Goal: Information Seeking & Learning: Learn about a topic

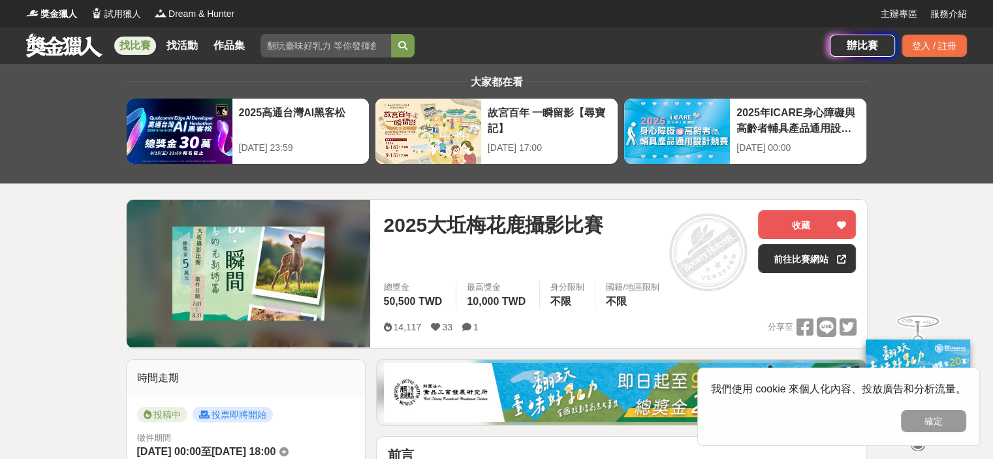
scroll to position [65, 0]
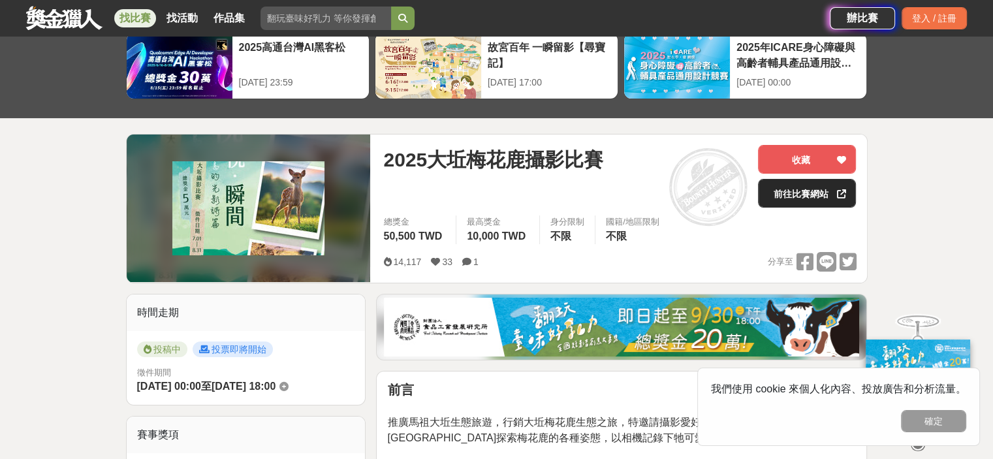
click at [794, 185] on link "前往比賽網站" at bounding box center [807, 193] width 98 height 29
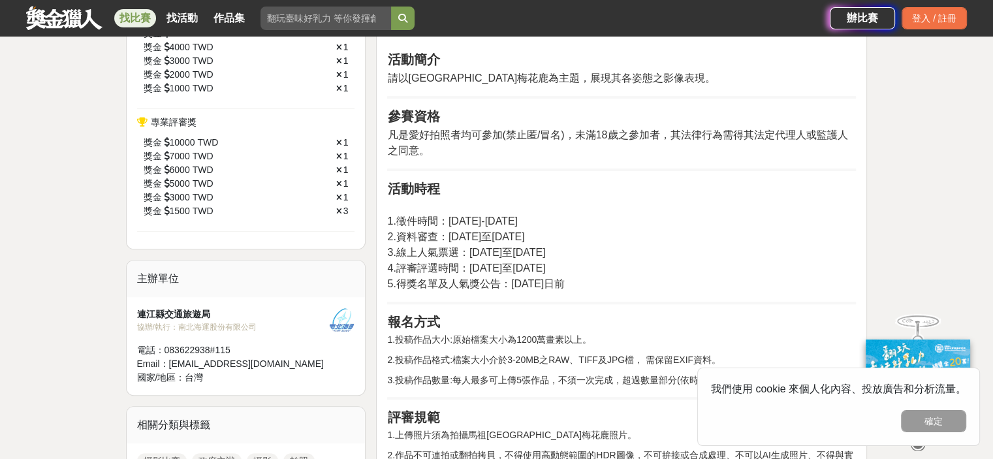
scroll to position [587, 0]
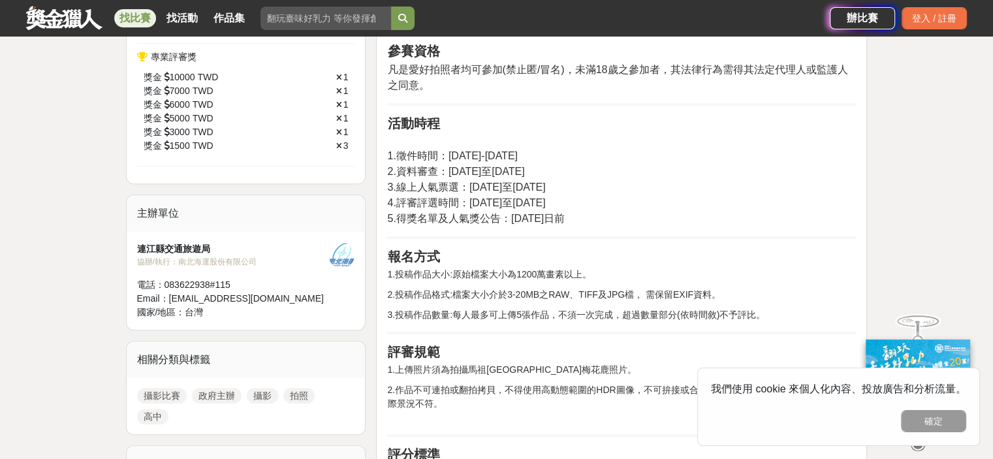
drag, startPoint x: 490, startPoint y: 300, endPoint x: 831, endPoint y: 302, distance: 341.3
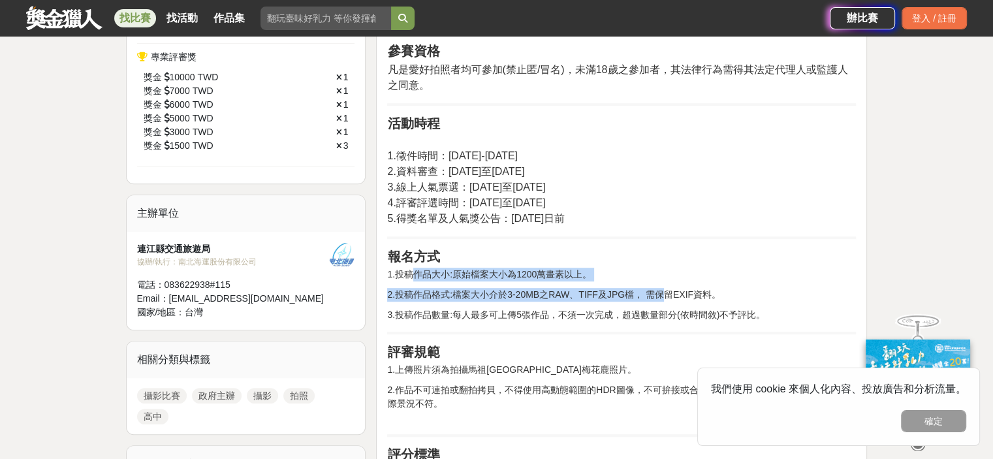
drag, startPoint x: 411, startPoint y: 274, endPoint x: 660, endPoint y: 290, distance: 249.8
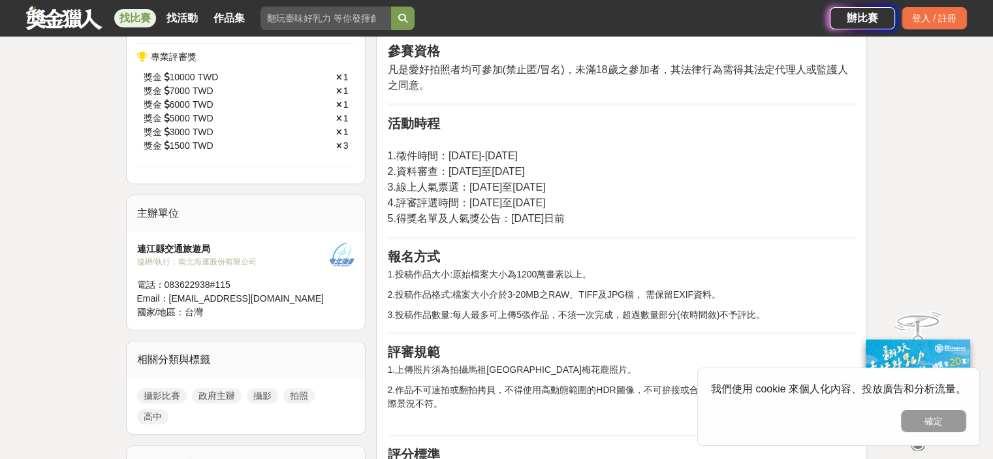
drag, startPoint x: 543, startPoint y: 292, endPoint x: 572, endPoint y: 289, distance: 28.8
click at [572, 289] on p "2.投稿作品格式:檔案大小介於3-20MB之RAW、TIFF及JPG檔， 需保留EXIF資料。" at bounding box center [621, 295] width 469 height 14
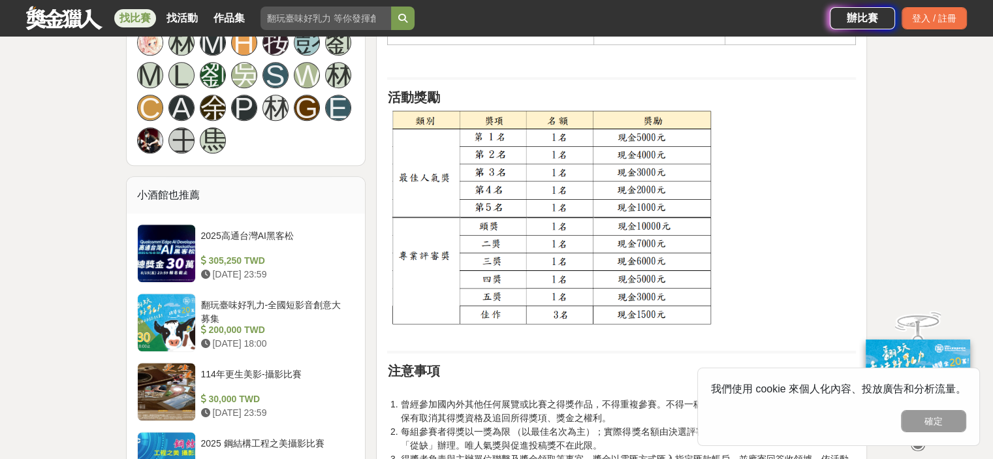
scroll to position [1240, 0]
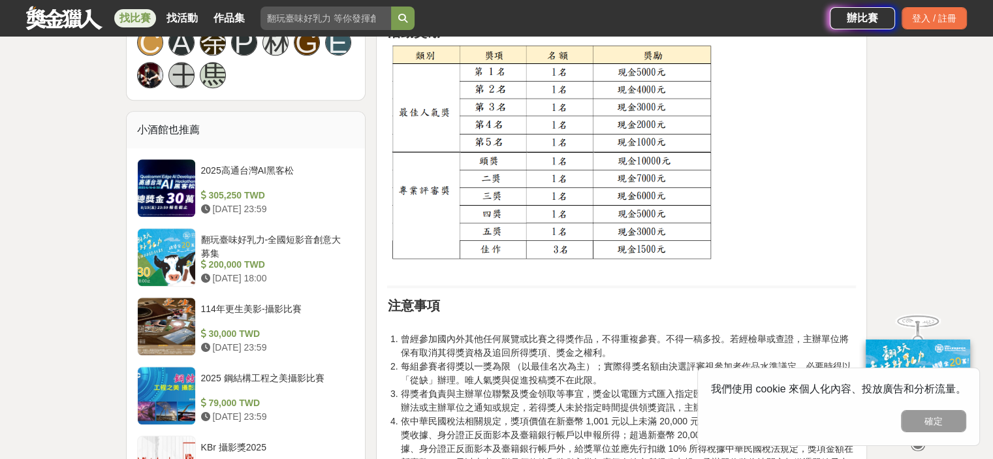
click at [905, 414] on button "確定" at bounding box center [933, 421] width 65 height 22
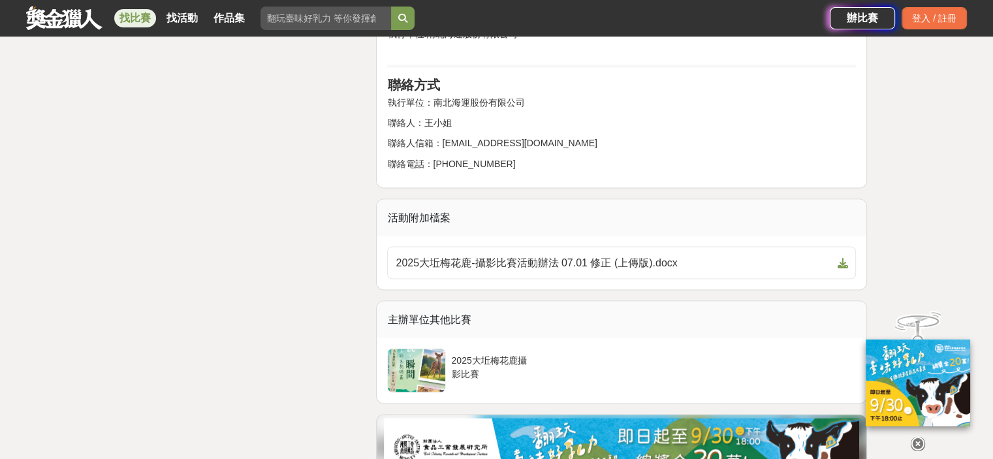
scroll to position [0, 0]
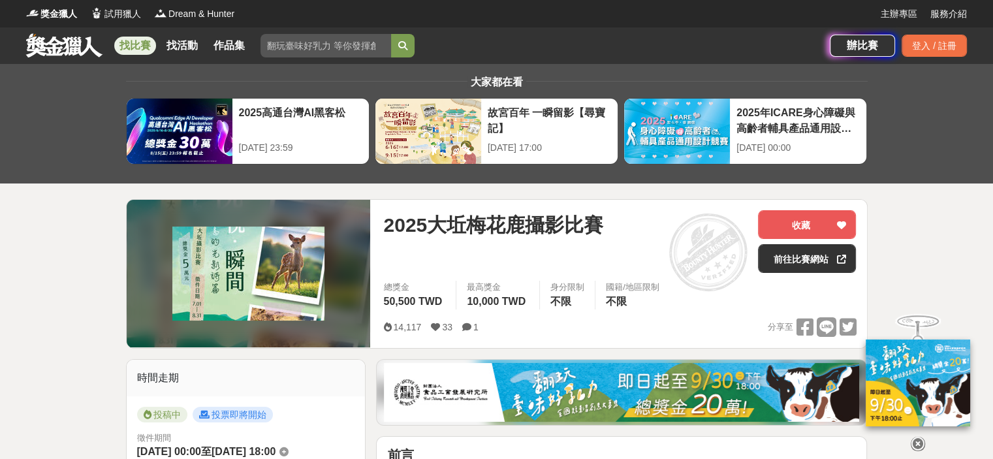
drag, startPoint x: 492, startPoint y: 145, endPoint x: 420, endPoint y: -79, distance: 235.1
click at [493, 141] on div "2025-09-15 17:00" at bounding box center [549, 148] width 123 height 14
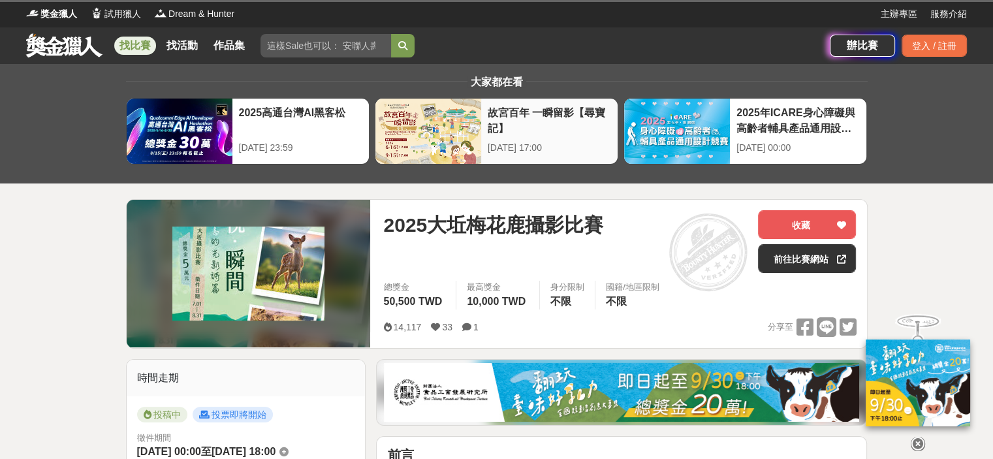
click at [500, 119] on div "故宮百年 一瞬留影【尋寶記】" at bounding box center [549, 119] width 123 height 29
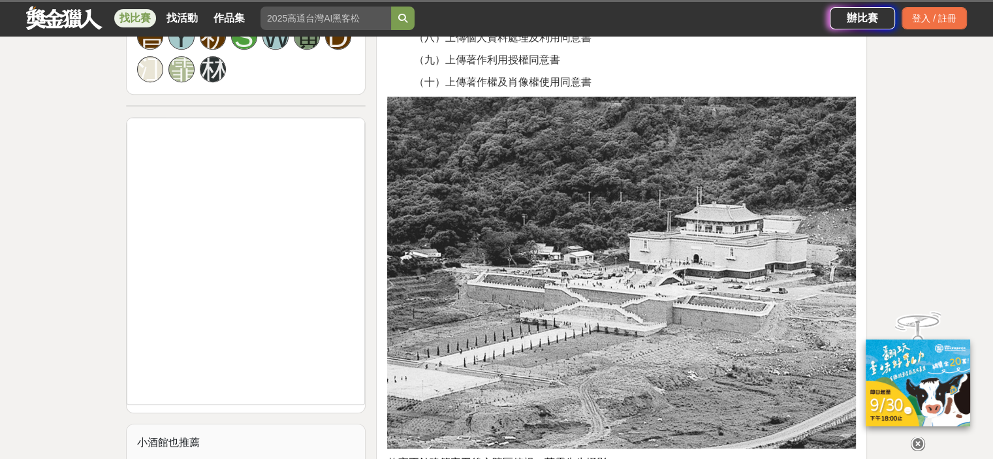
scroll to position [1044, 0]
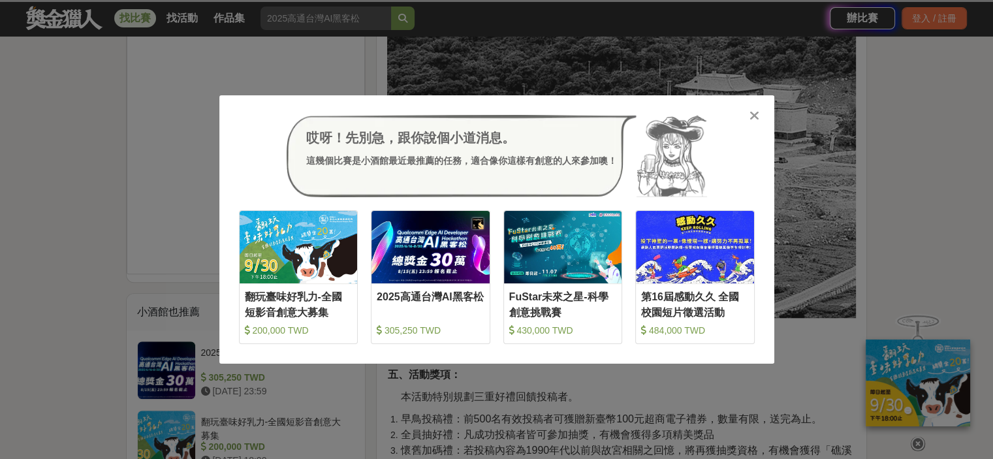
click at [750, 114] on icon at bounding box center [754, 115] width 10 height 13
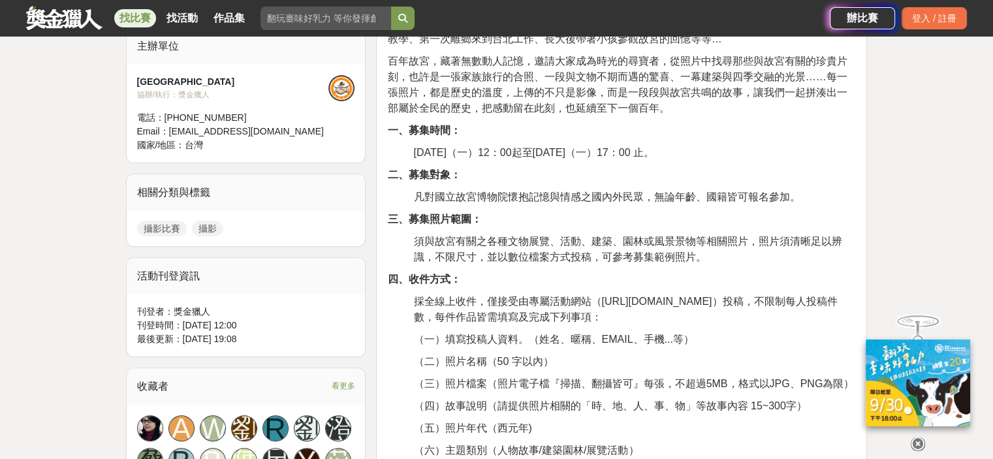
scroll to position [326, 0]
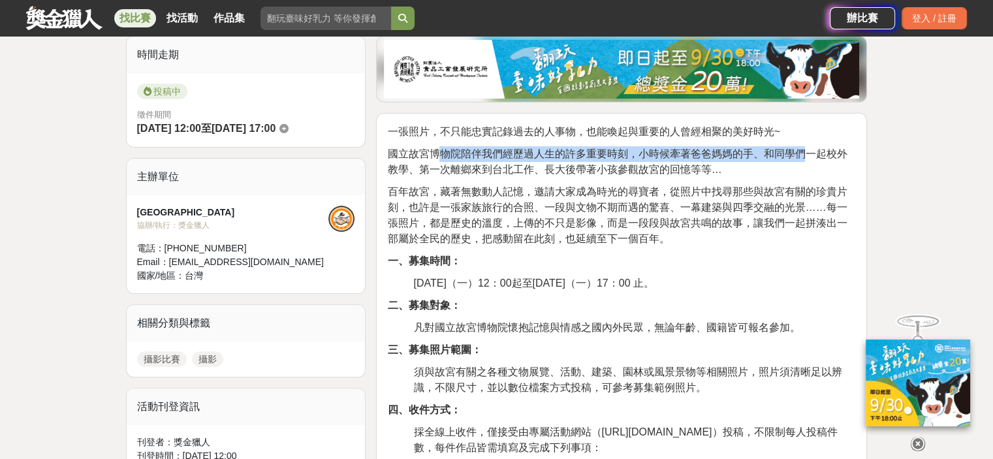
drag, startPoint x: 441, startPoint y: 148, endPoint x: 803, endPoint y: 147, distance: 361.5
click at [803, 148] on span "國立故宮博物院陪伴我們經歷過人生的許多重要時刻，小時候牽著爸爸媽媽的手、和同學們一起校外教學、第一次離鄉來到台北工作、長大後帶著小孩參觀故宮的回憶等等…" at bounding box center [616, 161] width 459 height 27
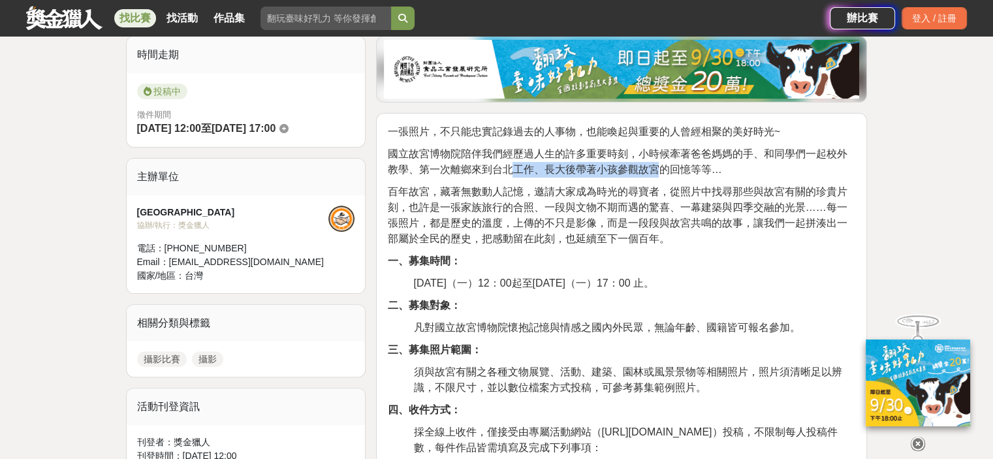
drag, startPoint x: 508, startPoint y: 165, endPoint x: 608, endPoint y: 176, distance: 100.5
click at [657, 169] on span "國立故宮博物院陪伴我們經歷過人生的許多重要時刻，小時候牽著爸爸媽媽的手、和同學們一起校外教學、第一次離鄉來到台北工作、長大後帶著小孩參觀故宮的回憶等等…" at bounding box center [616, 161] width 459 height 27
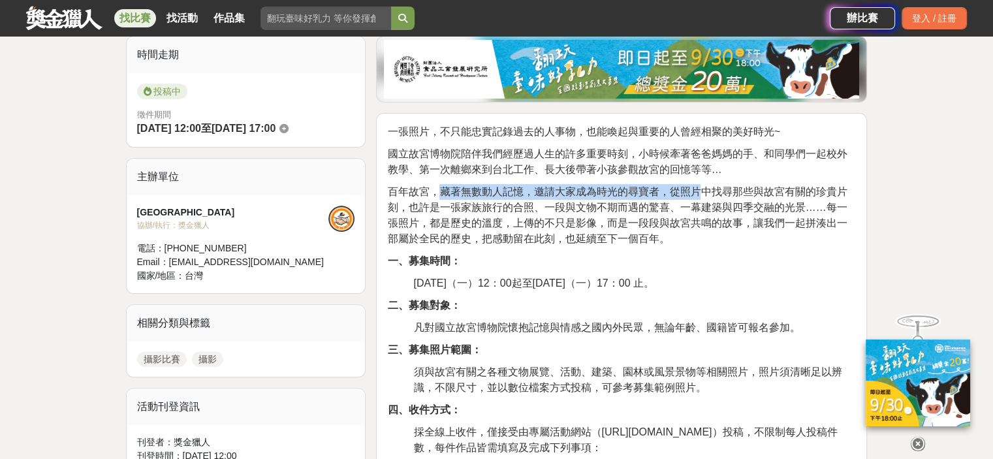
drag, startPoint x: 441, startPoint y: 183, endPoint x: 702, endPoint y: 186, distance: 261.1
click at [702, 186] on p "百年故宮，藏著無數動人記憶，邀請大家成為時光的尋寶者，從照片中找尋那些與故宮有關的珍貴片刻，也許是一張家族旅行的合照、一段與文物不期而遇的驚喜、一幕建築與四季…" at bounding box center [621, 215] width 469 height 63
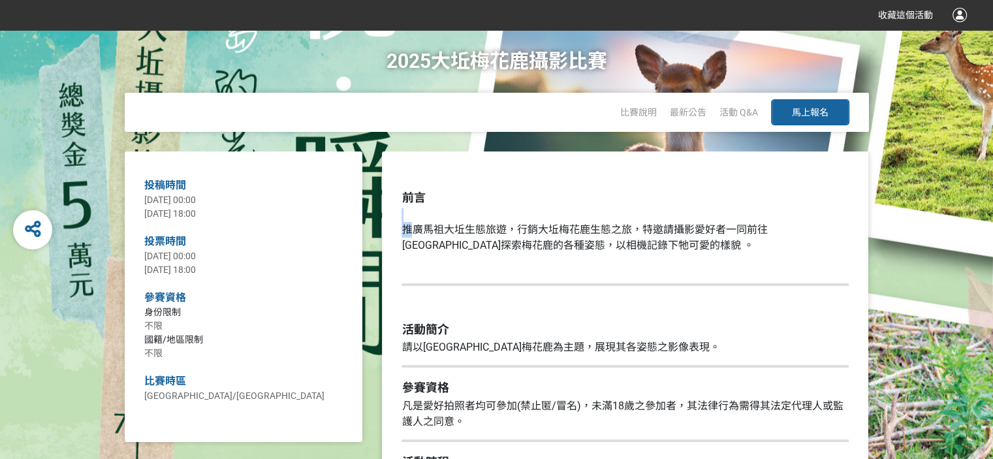
drag, startPoint x: 456, startPoint y: 225, endPoint x: 607, endPoint y: 224, distance: 150.8
click at [605, 224] on p "推廣馬祖大坵生態旅遊，行銷大坵梅花鹿生態之旅，特邀請攝影愛好者一同前往[GEOGRAPHIC_DATA]探索梅花鹿的各種姿態，以相機記錄下牠可愛的樣貌 。" at bounding box center [624, 230] width 447 height 45
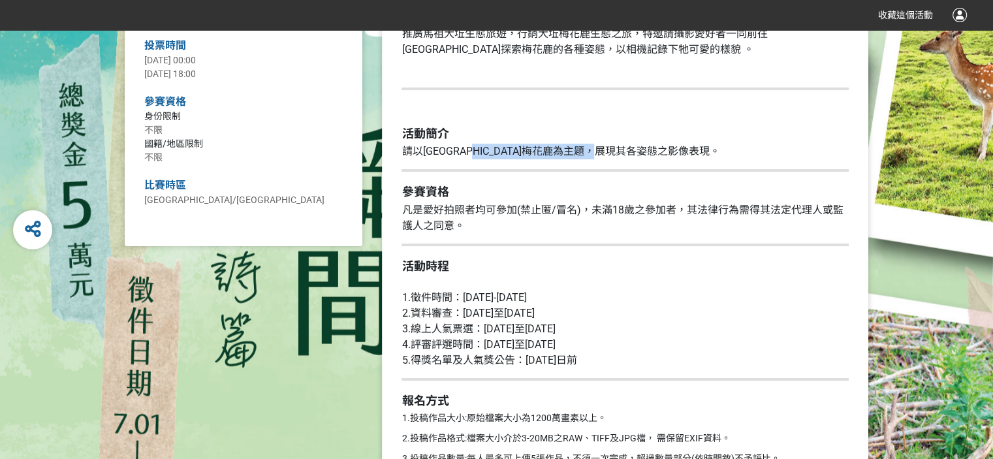
drag, startPoint x: 602, startPoint y: 148, endPoint x: 677, endPoint y: 153, distance: 74.5
click at [676, 151] on p "請以[GEOGRAPHIC_DATA]梅花鹿為主題，展現其各姿態之影像表現。" at bounding box center [624, 152] width 447 height 16
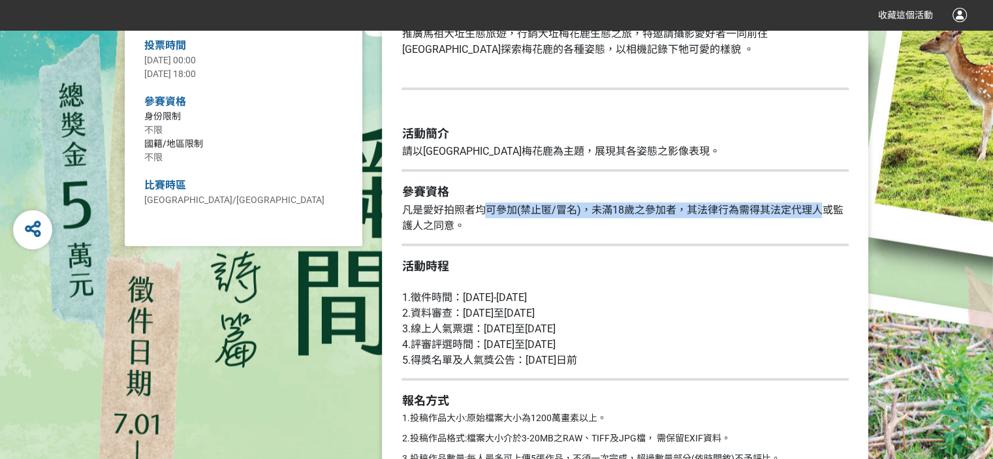
drag, startPoint x: 484, startPoint y: 208, endPoint x: 820, endPoint y: 201, distance: 336.2
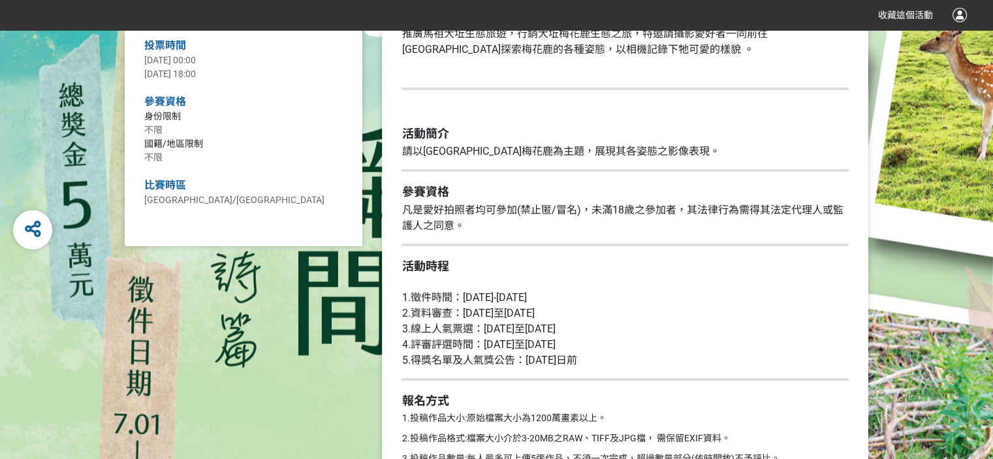
click at [613, 228] on p "凡是愛好拍照者均可參加(禁止匿/冒名)，未滿18歲之參加者，其法律行為需得其法定代理人或監護人之同意。" at bounding box center [624, 217] width 447 height 31
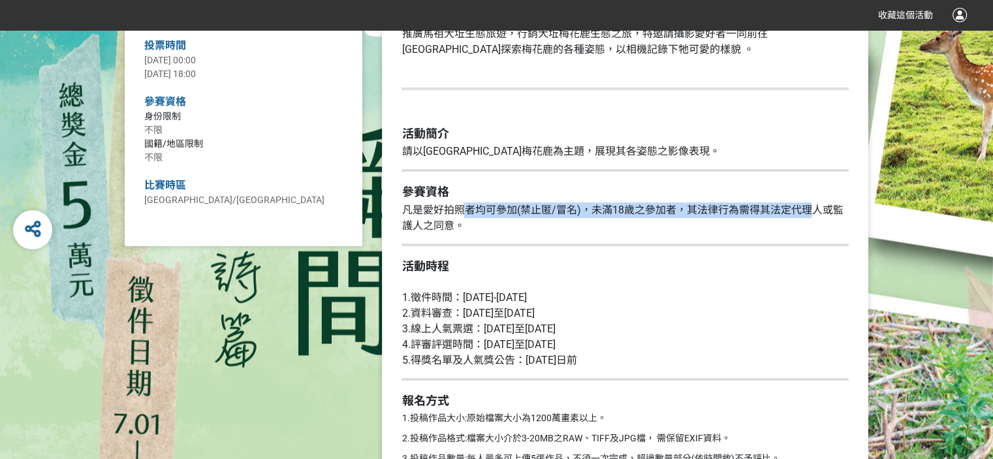
drag, startPoint x: 462, startPoint y: 210, endPoint x: 807, endPoint y: 213, distance: 345.2
click at [807, 213] on span "凡是愛好拍照者均可參加(禁止匿/冒名)，未滿18歲之參加者，其法律行為需得其法定代理人或監護人之同意。" at bounding box center [621, 218] width 441 height 28
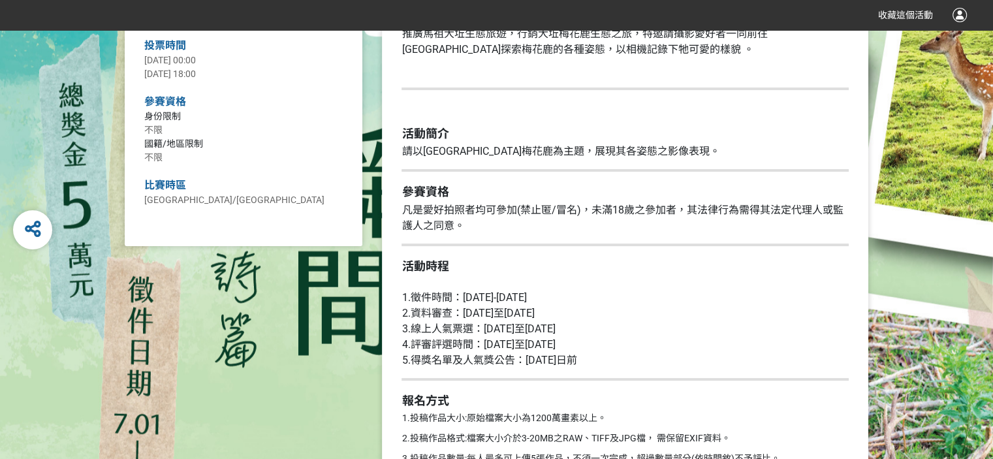
click at [692, 229] on p "凡是愛好拍照者均可參加(禁止匿/冒名)，未滿18歲之參加者，其法律行為需得其法定代理人或監護人之同意。" at bounding box center [624, 217] width 447 height 31
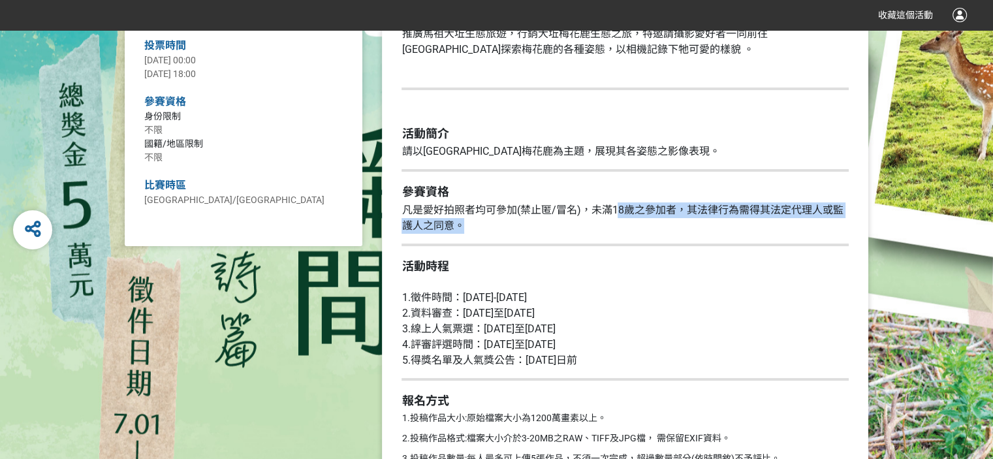
drag, startPoint x: 614, startPoint y: 208, endPoint x: 766, endPoint y: 223, distance: 152.8
click at [766, 223] on p "凡是愛好拍照者均可參加(禁止匿/冒名)，未滿18歲之參加者，其法律行為需得其法定代理人或監護人之同意。" at bounding box center [624, 217] width 447 height 31
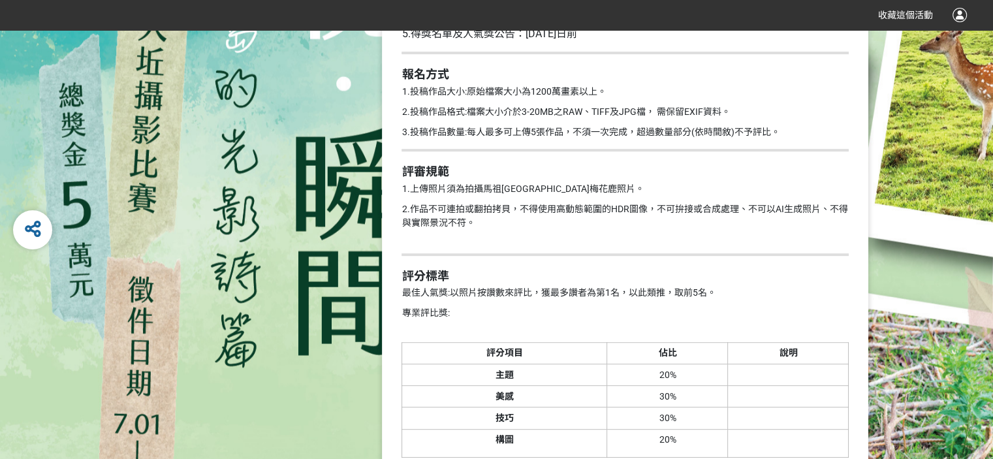
scroll to position [653, 0]
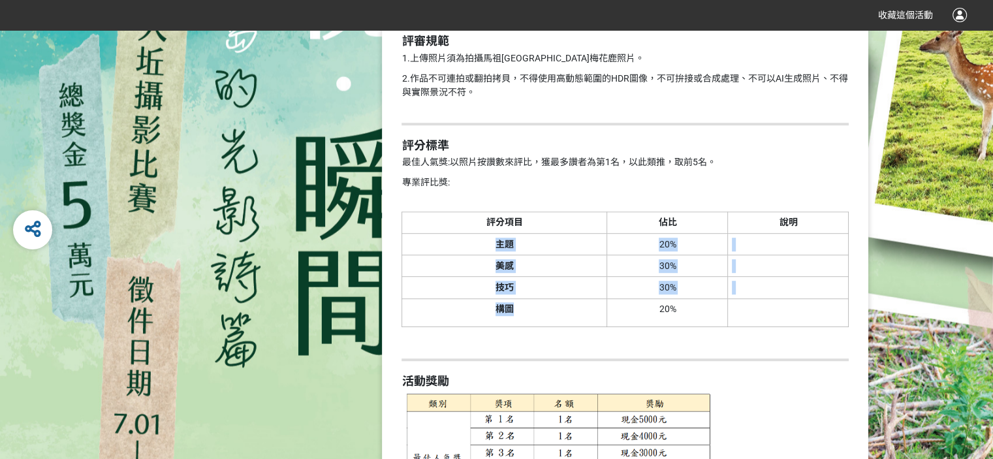
drag, startPoint x: 493, startPoint y: 245, endPoint x: 574, endPoint y: 317, distance: 108.2
click at [566, 317] on tbody "主題 20% 美感 30% 技巧 30% 構圖 20%" at bounding box center [625, 279] width 446 height 93
click at [601, 313] on p "構圖" at bounding box center [504, 309] width 197 height 14
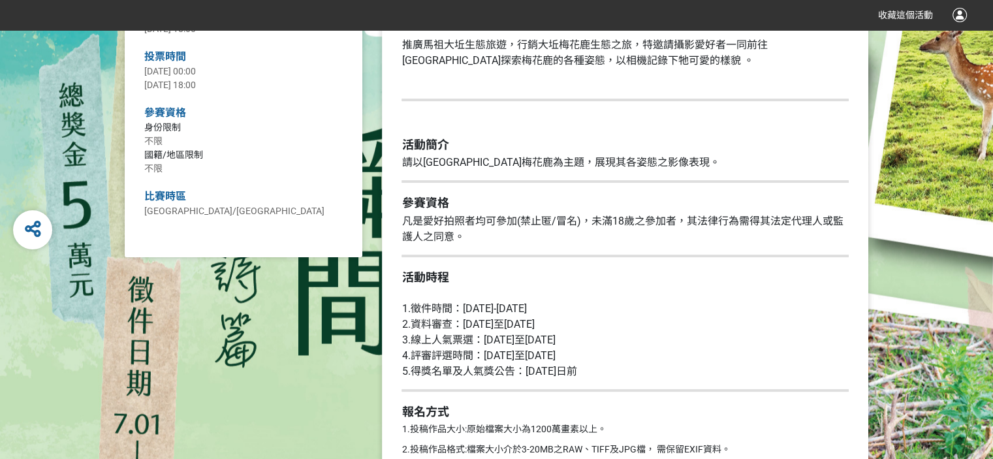
scroll to position [0, 0]
